Goal: Find specific page/section: Find specific page/section

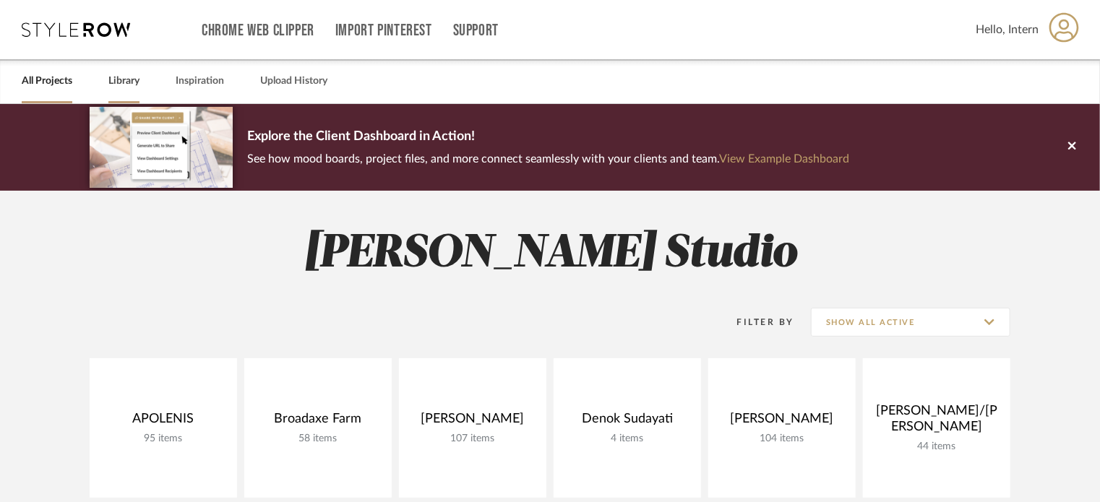
click at [109, 89] on link "Library" at bounding box center [123, 82] width 31 height 20
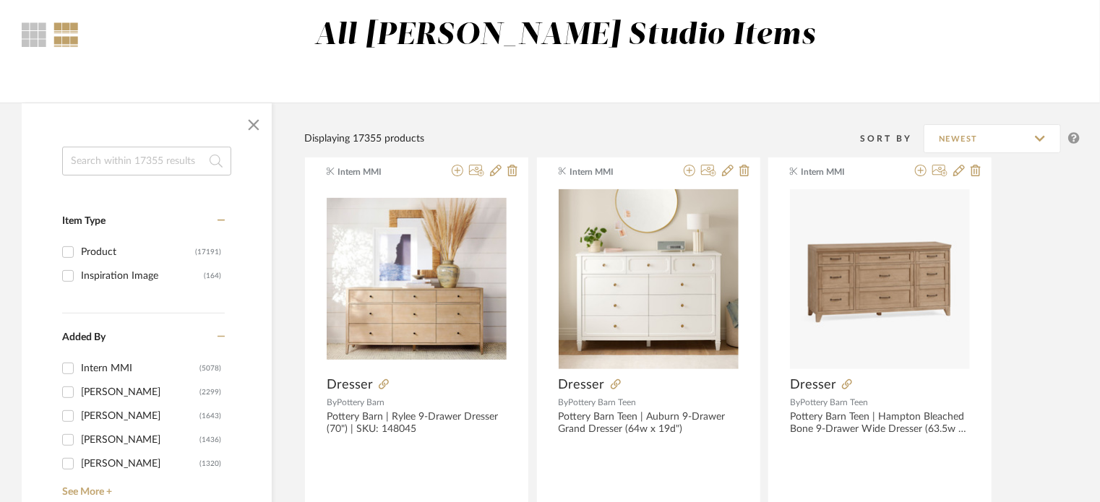
scroll to position [145, 0]
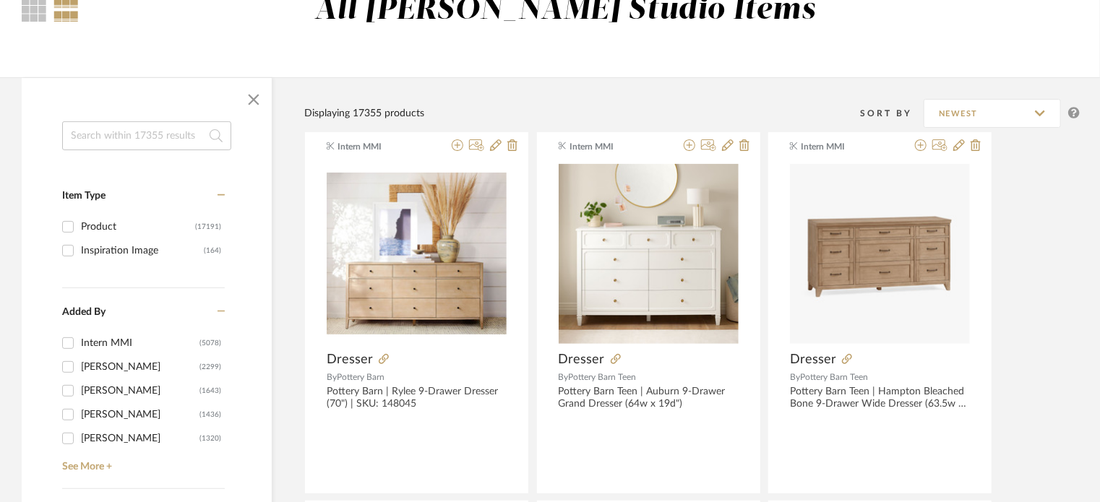
click at [88, 220] on div "Product" at bounding box center [138, 226] width 114 height 23
click at [80, 220] on input "Product (17191)" at bounding box center [67, 226] width 23 height 23
checkbox input "true"
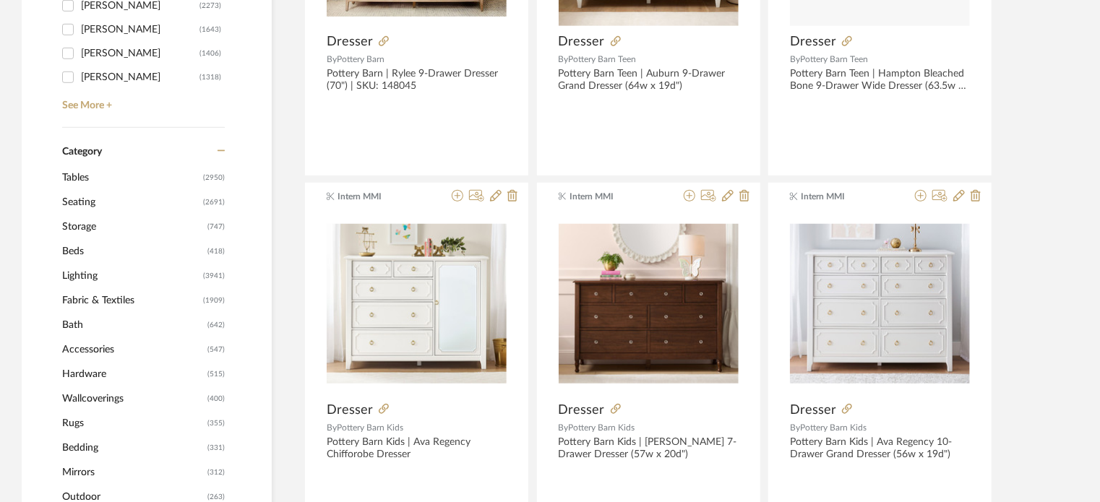
click at [85, 197] on span "Seating" at bounding box center [130, 202] width 137 height 25
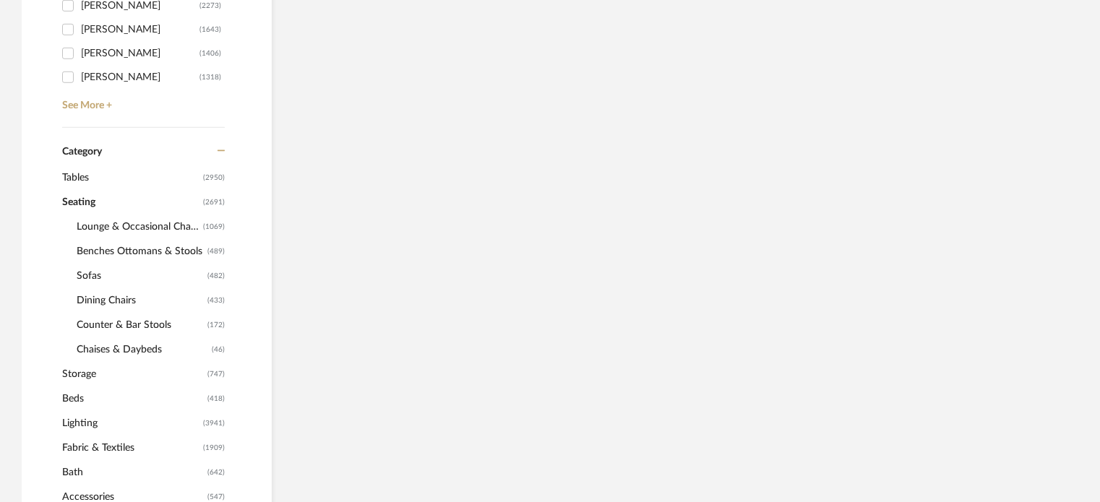
scroll to position [503, 0]
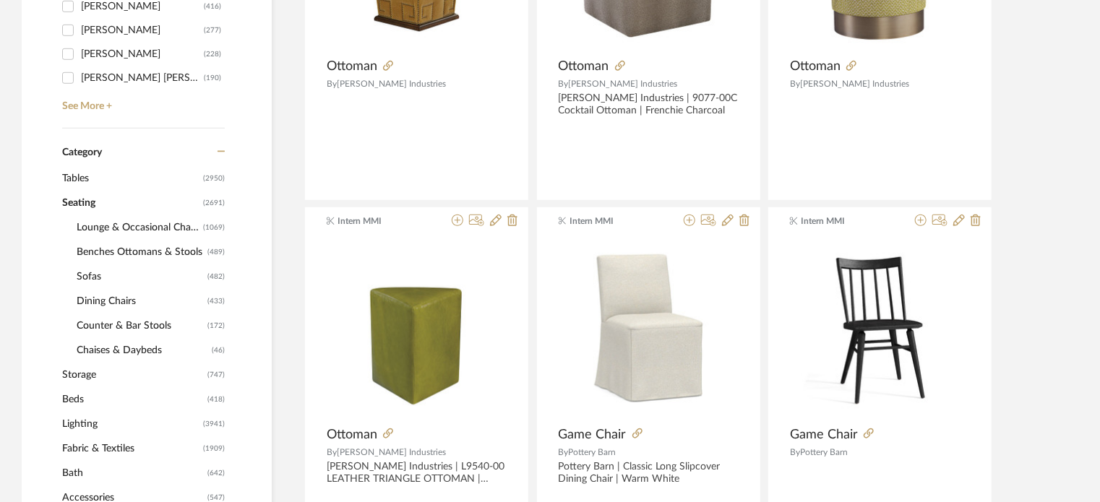
click at [90, 225] on span "Lounge & Occasional Chairs" at bounding box center [138, 227] width 123 height 25
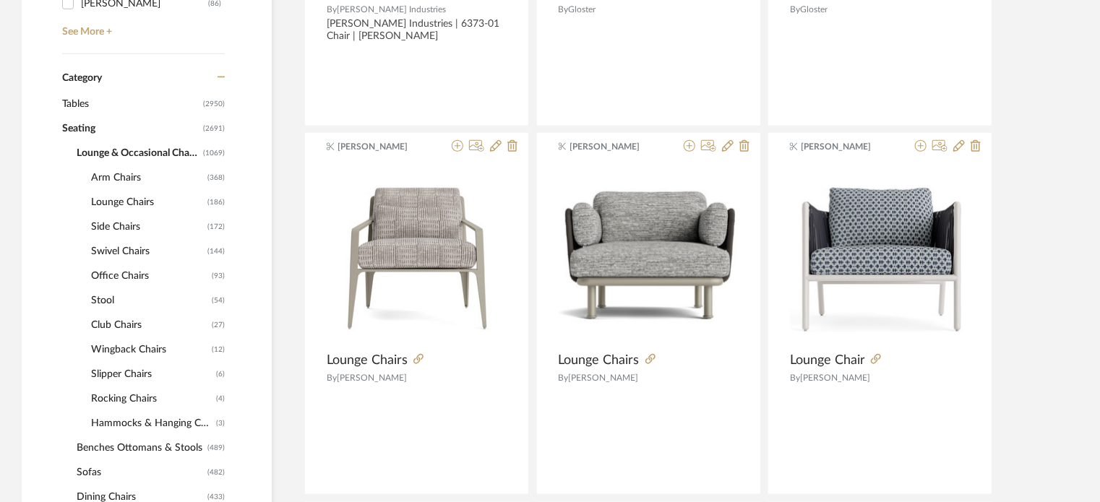
scroll to position [575, 0]
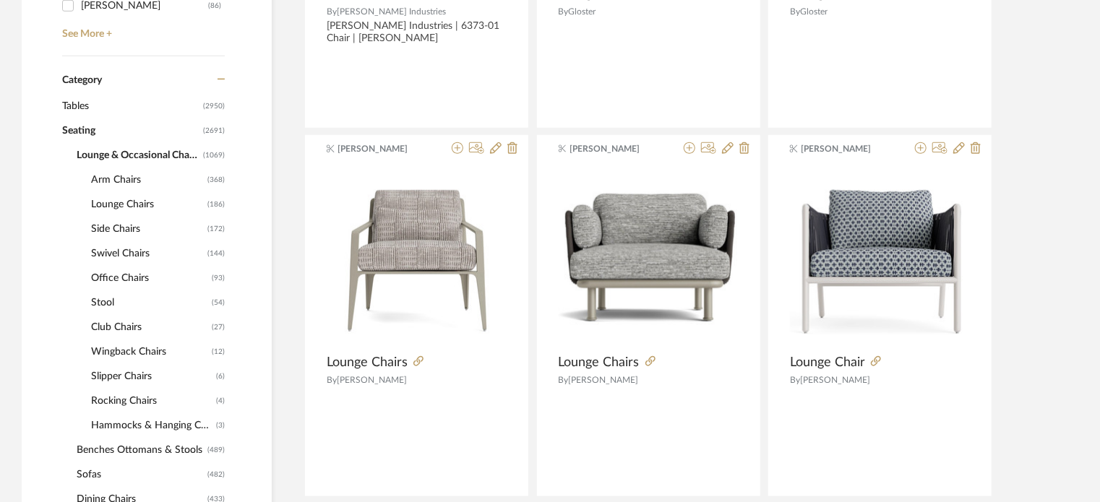
click at [118, 205] on span "Lounge Chairs" at bounding box center [147, 204] width 113 height 25
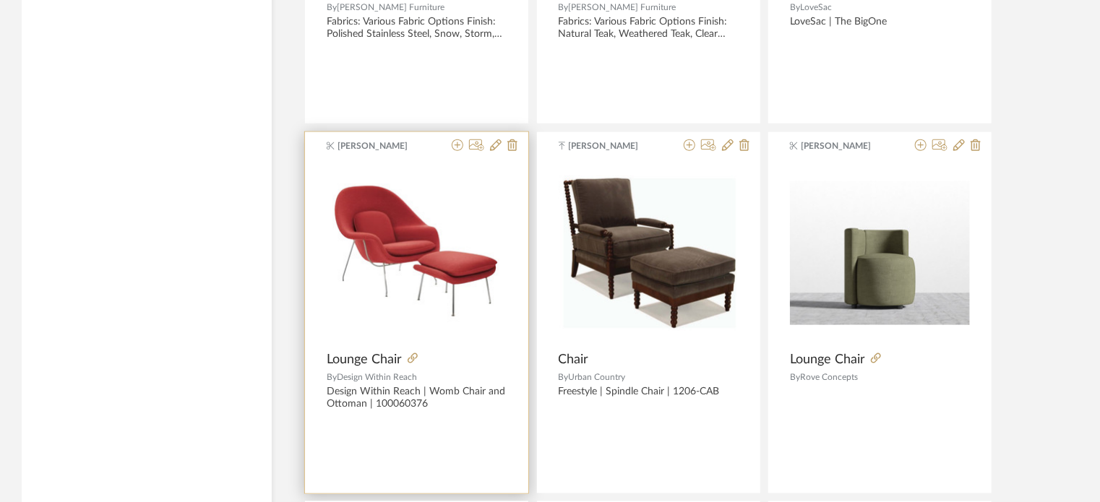
scroll to position [3540, 0]
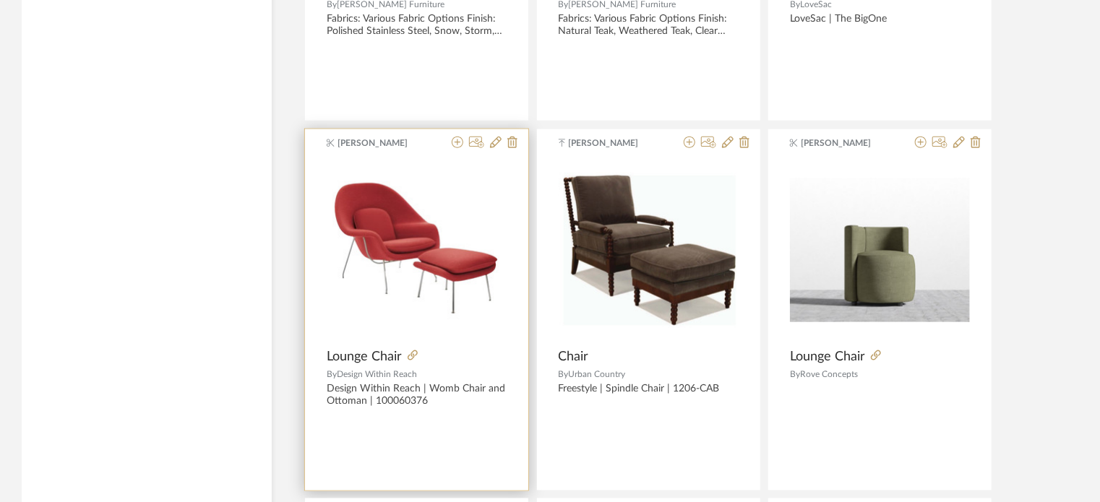
click at [418, 188] on img "0" at bounding box center [417, 250] width 180 height 150
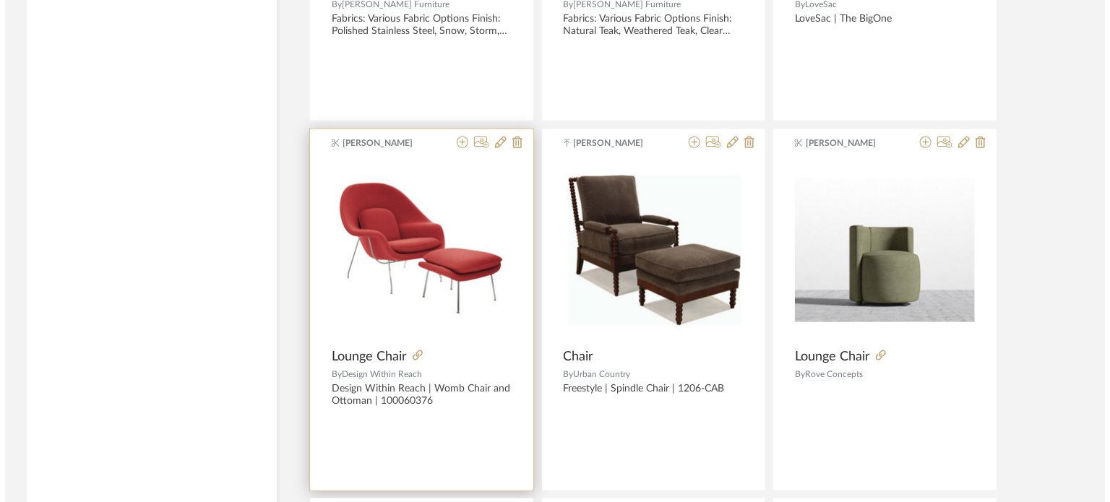
scroll to position [0, 0]
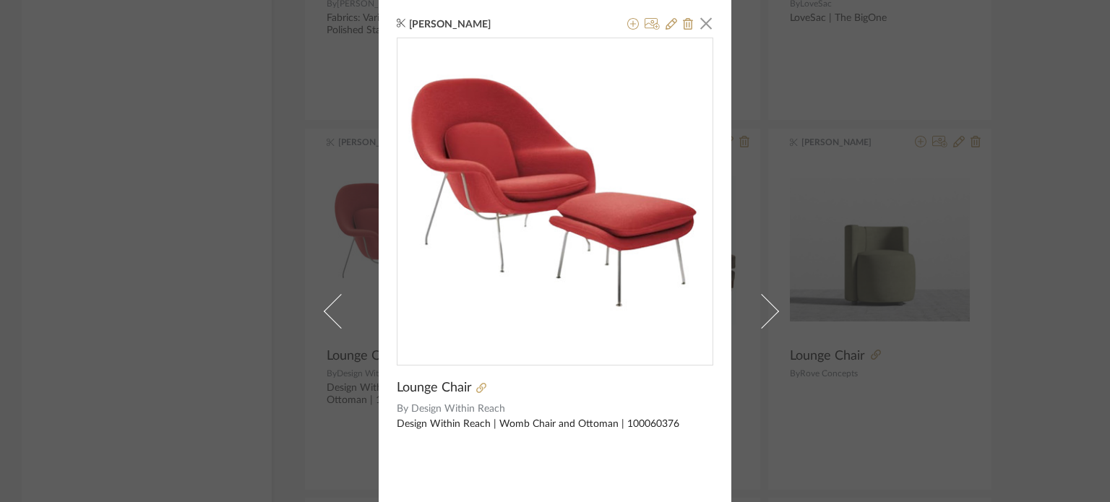
click at [455, 398] on div "Lounge Chair By Design Within Reach Design Within Reach | Womb Chair and Ottoma…" at bounding box center [555, 244] width 317 height 413
click at [477, 387] on icon at bounding box center [481, 388] width 10 height 10
